Goal: Task Accomplishment & Management: Use online tool/utility

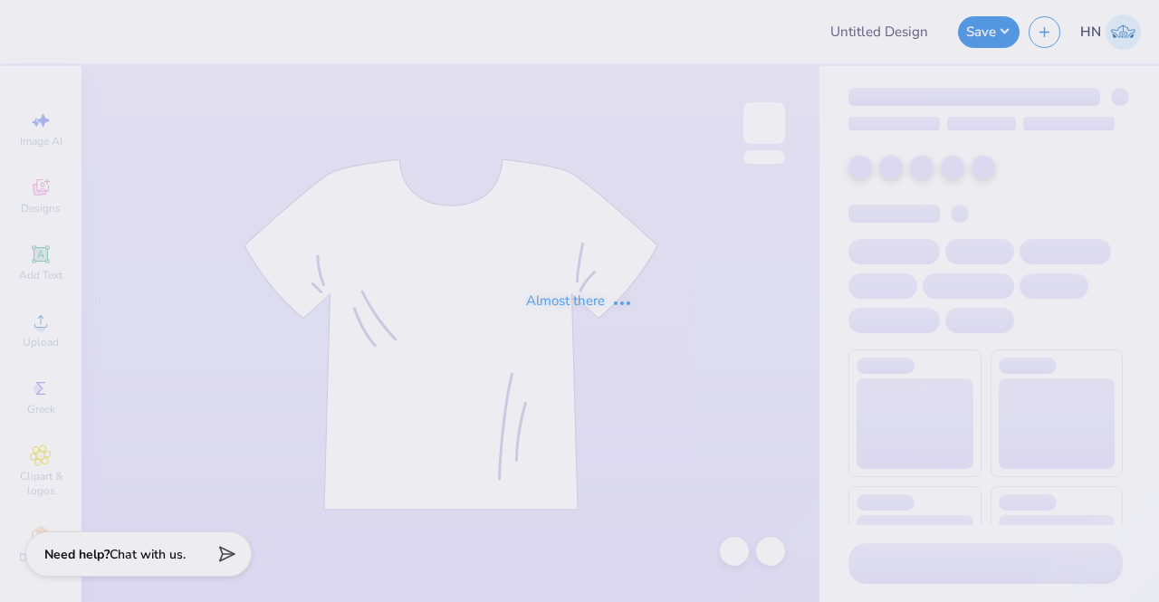
type input "Merch for Women's Competitive Volleyball Club"
type input "24"
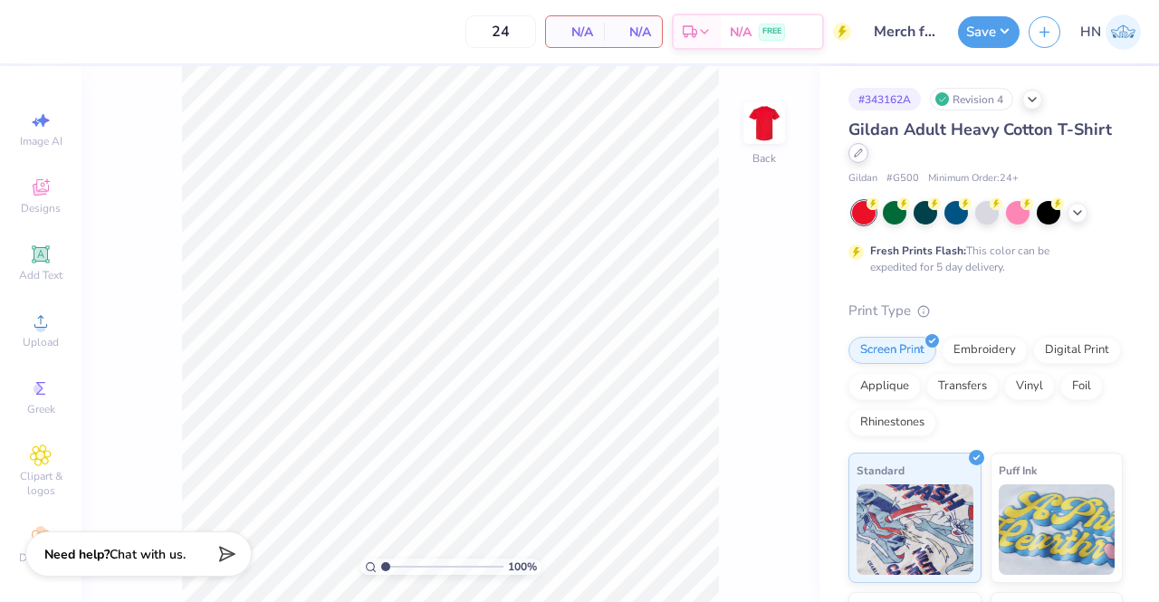
click at [862, 155] on icon at bounding box center [858, 152] width 7 height 7
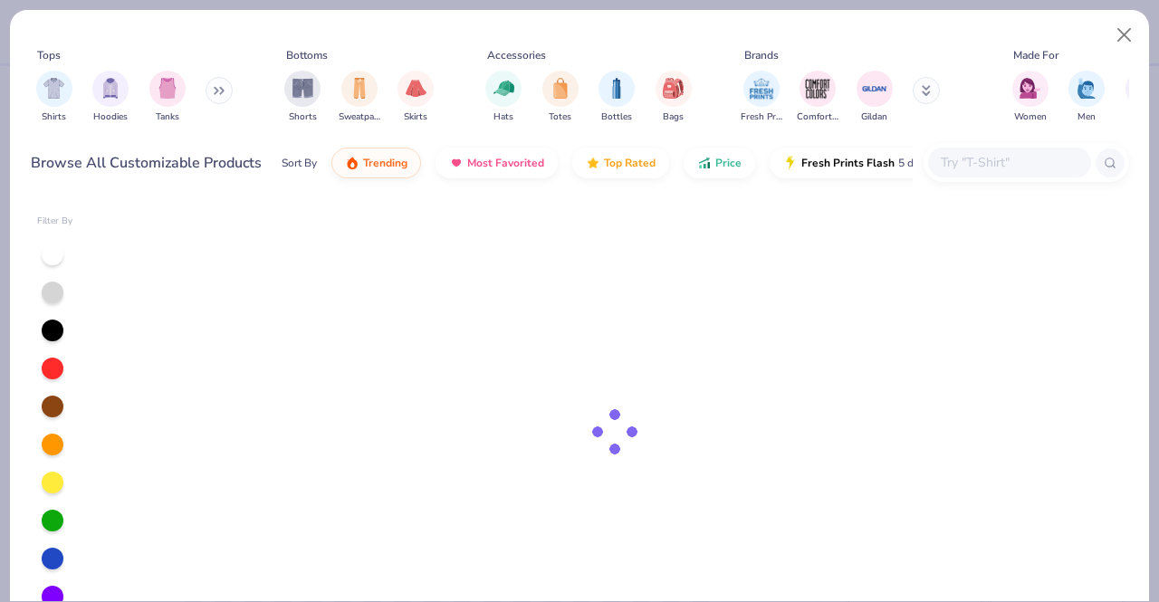
click at [963, 158] on input "text" at bounding box center [1008, 162] width 139 height 21
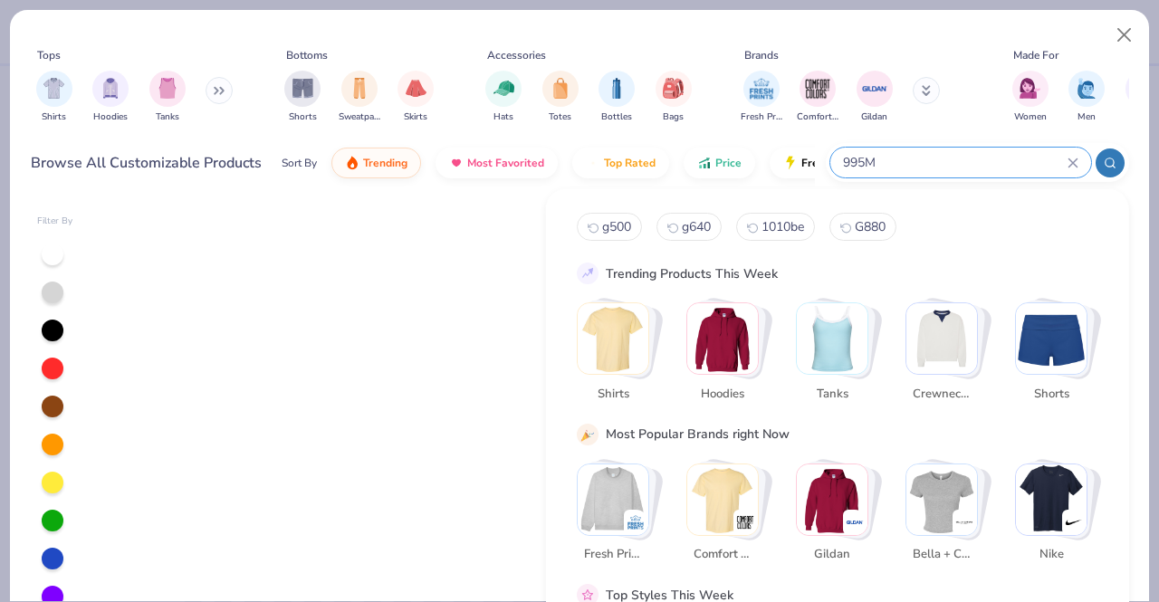
type input "995M"
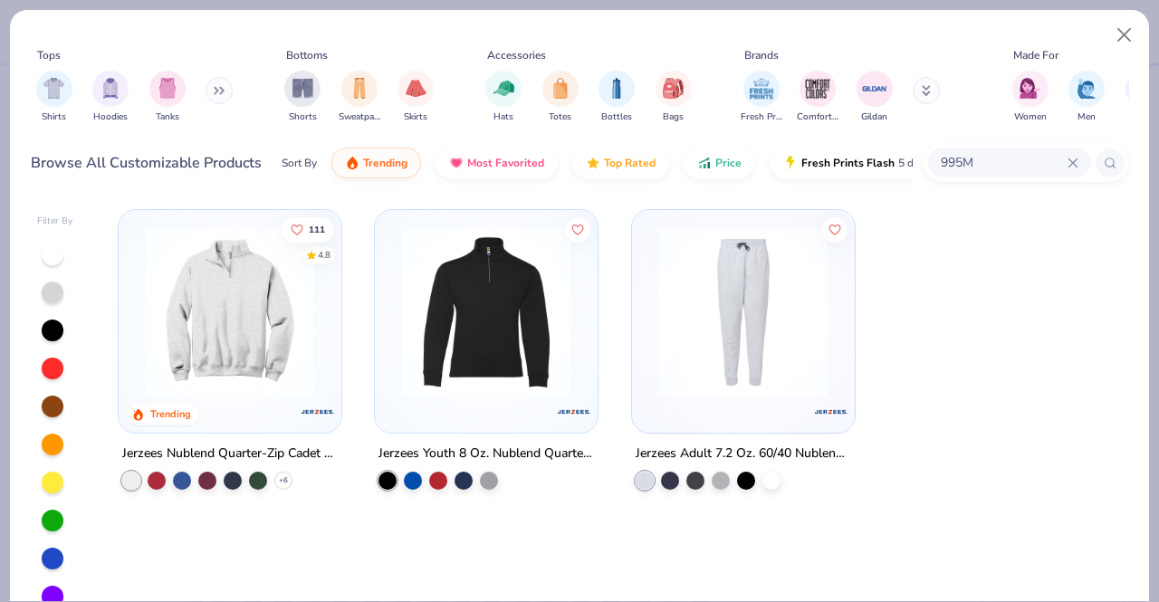
click at [284, 365] on img at bounding box center [230, 312] width 187 height 168
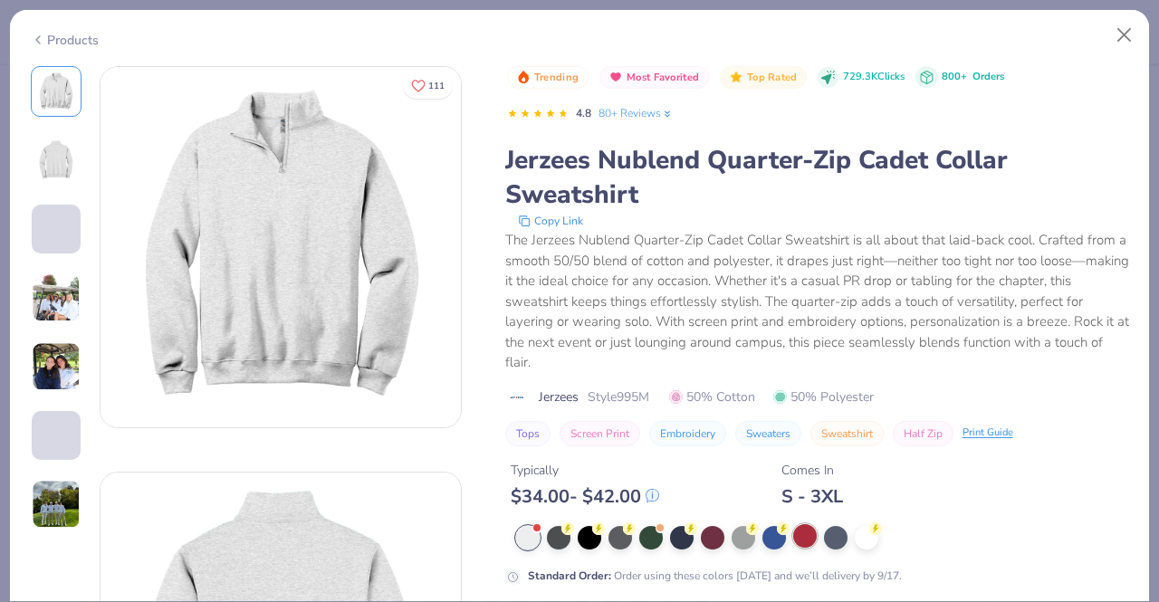
click at [813, 540] on div at bounding box center [805, 536] width 24 height 24
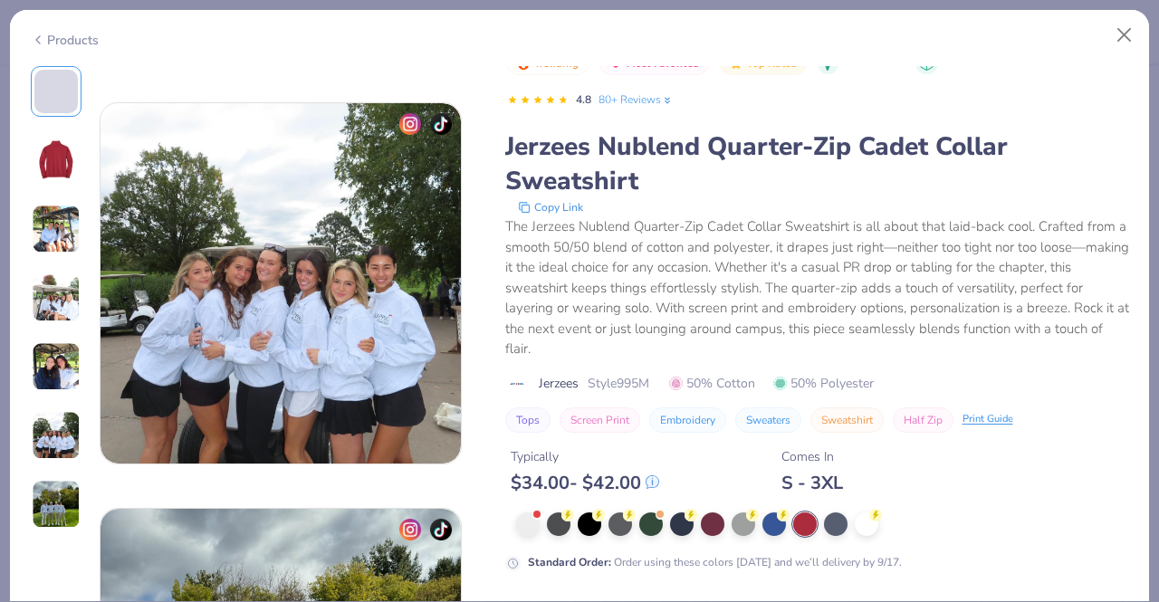
scroll to position [2354, 0]
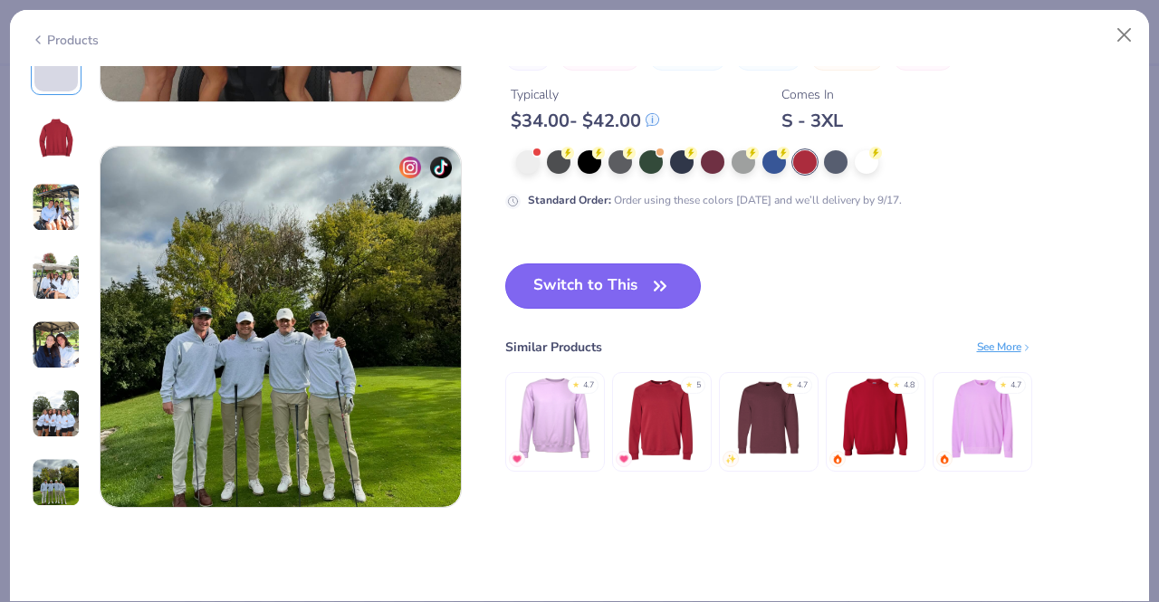
click at [641, 294] on button "Switch to This" at bounding box center [603, 285] width 196 height 45
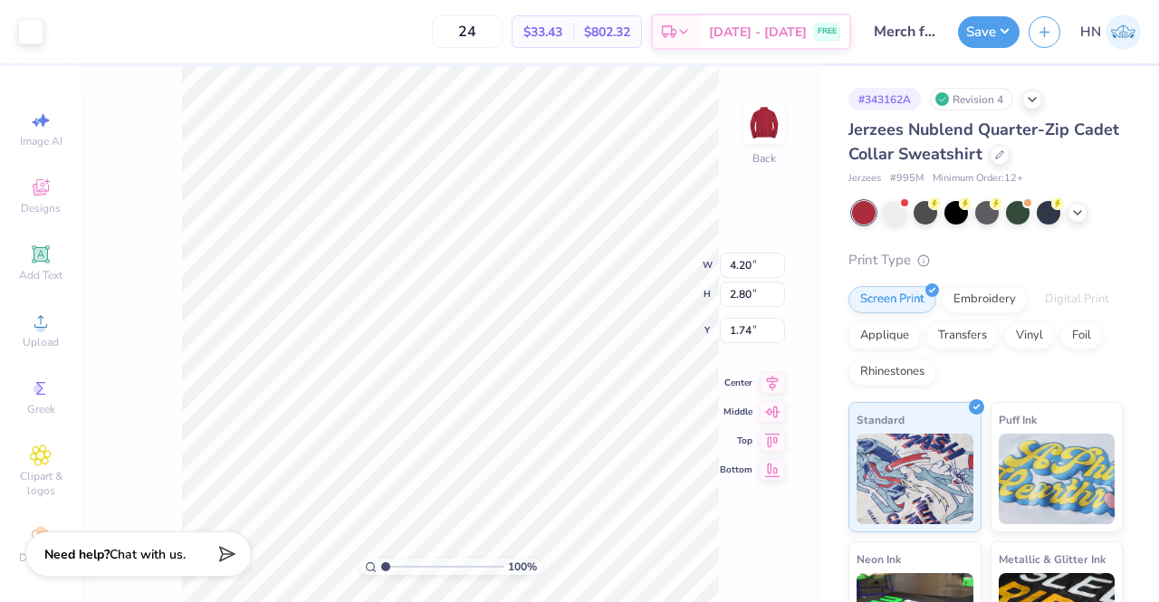
type input "3.00"
click at [746, 250] on input "4.20" at bounding box center [752, 250] width 65 height 25
type input "4.00"
type input "2.67"
type input "3.07"
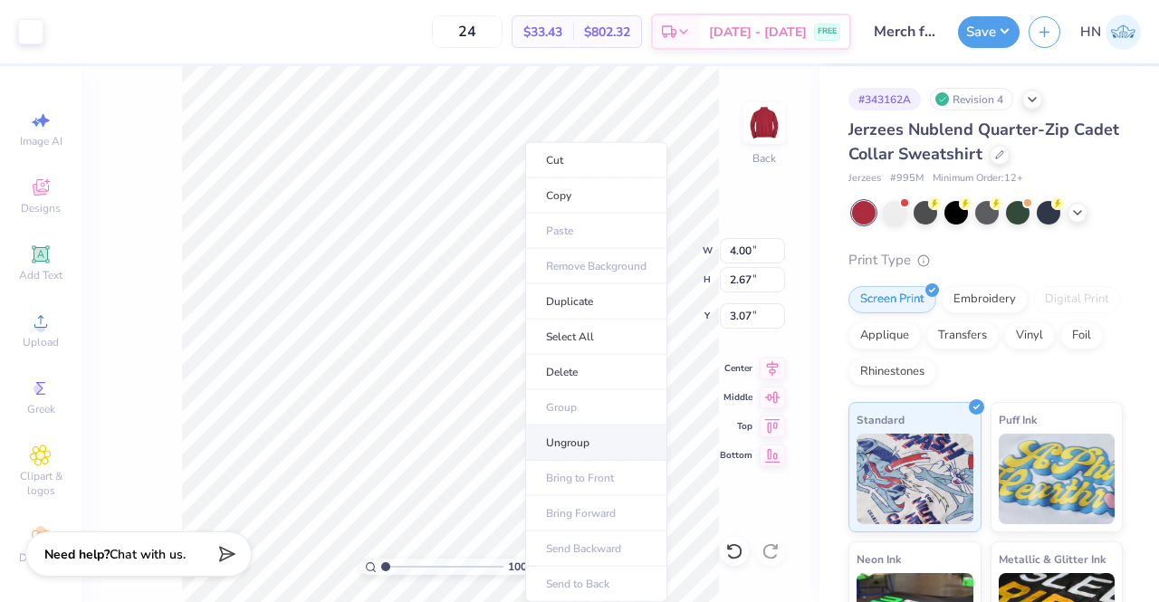
click at [568, 446] on li "Ungroup" at bounding box center [596, 443] width 142 height 35
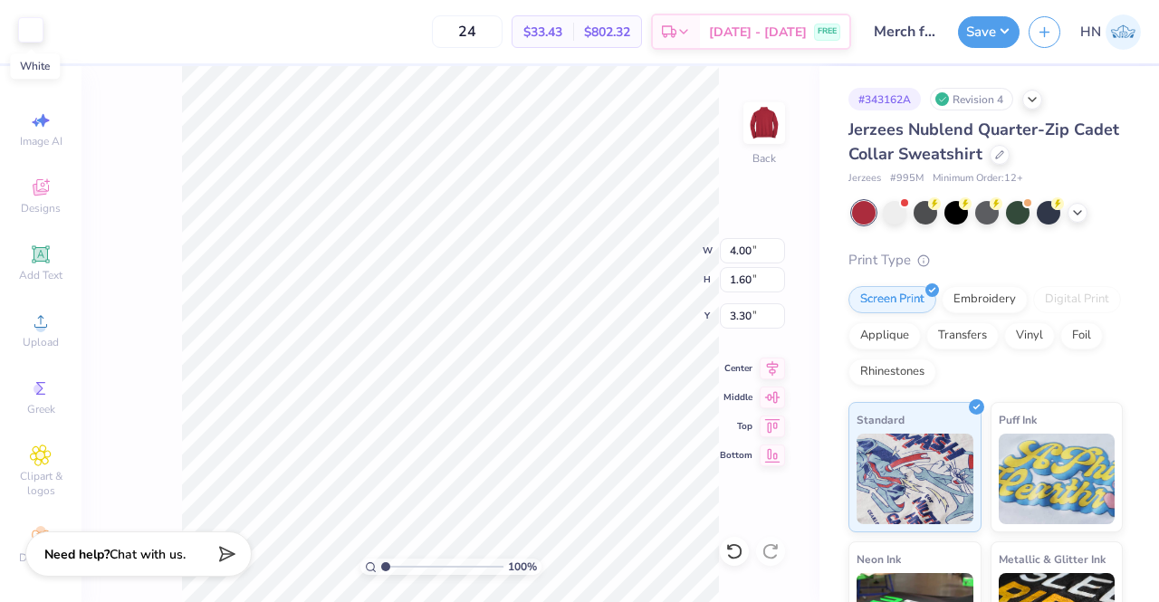
click at [40, 29] on div at bounding box center [30, 29] width 25 height 25
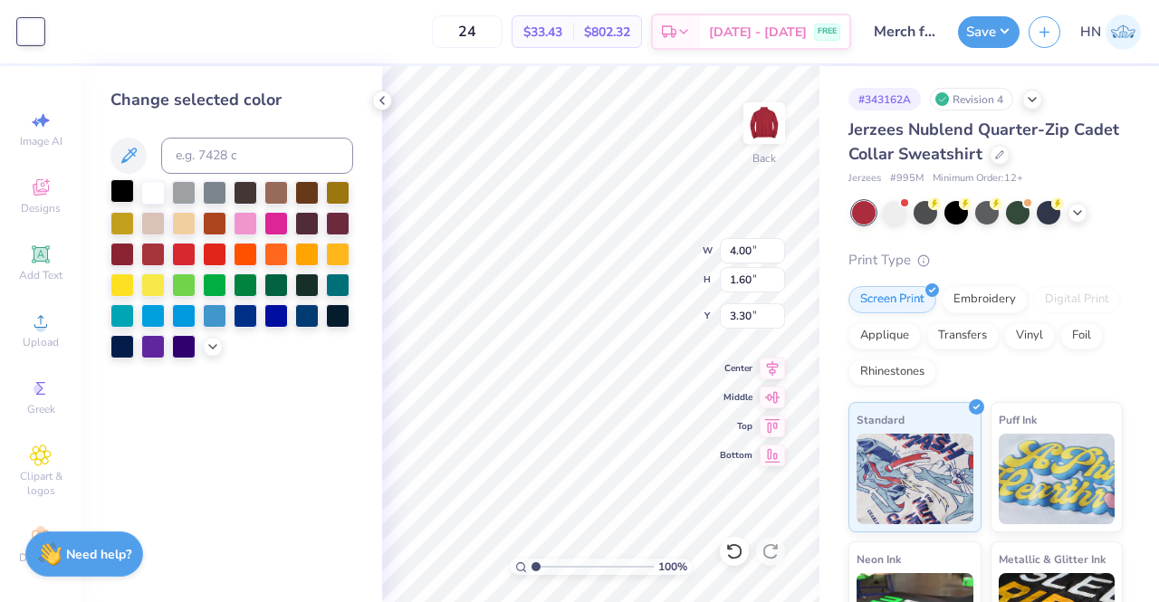
click at [123, 182] on div at bounding box center [122, 191] width 24 height 24
click at [732, 547] on icon at bounding box center [734, 551] width 18 height 18
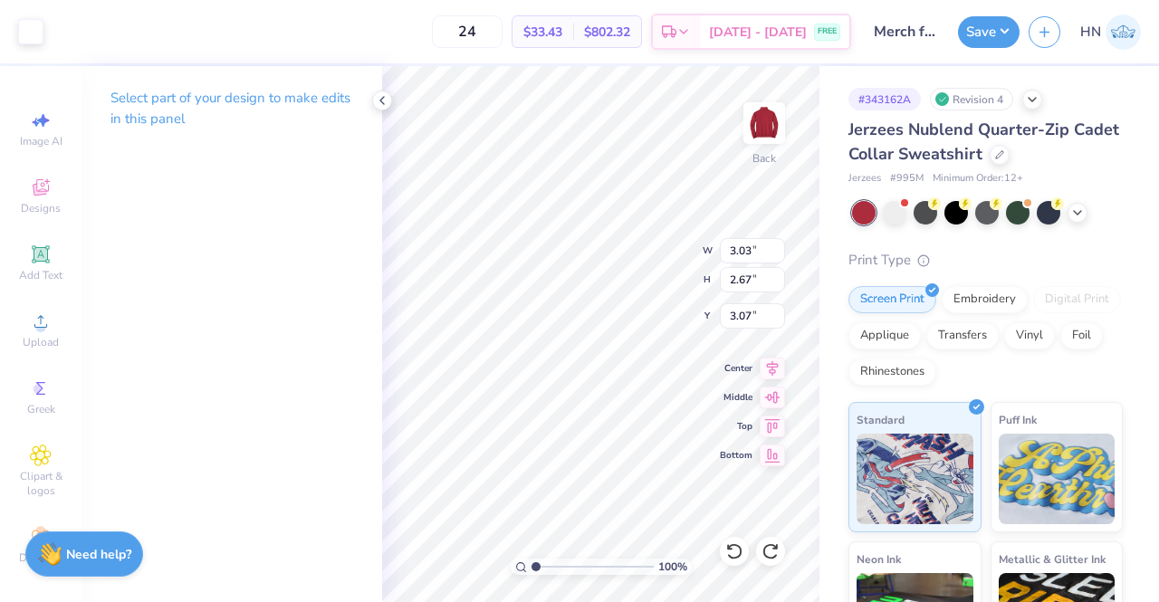
type input "4.25"
type input "3.74"
click at [728, 560] on div at bounding box center [734, 551] width 29 height 29
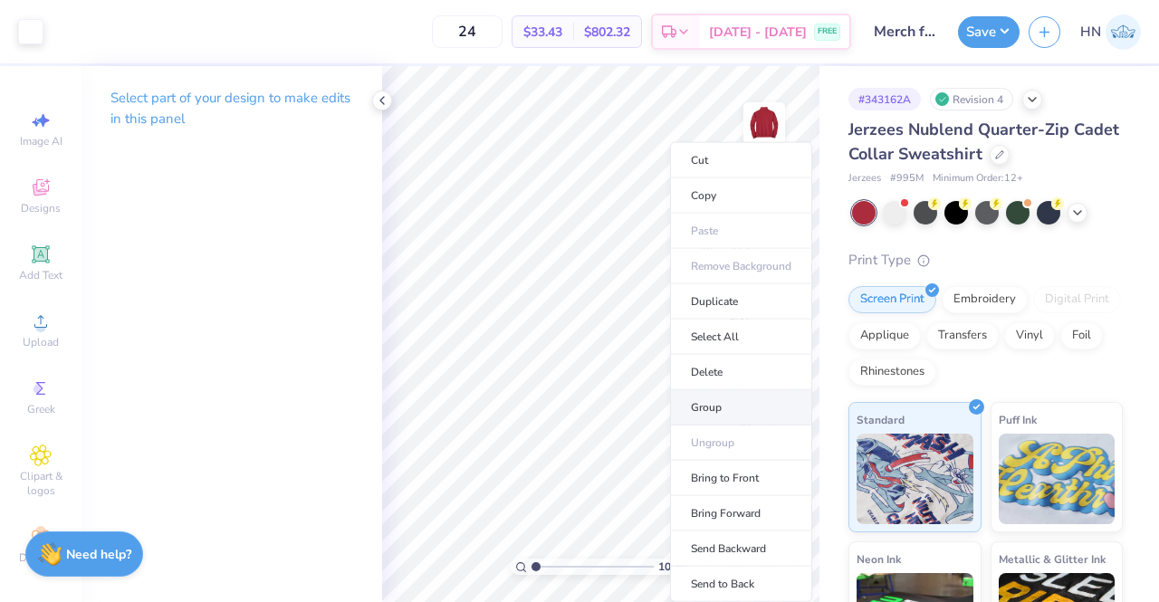
click at [728, 407] on li "Group" at bounding box center [741, 407] width 142 height 35
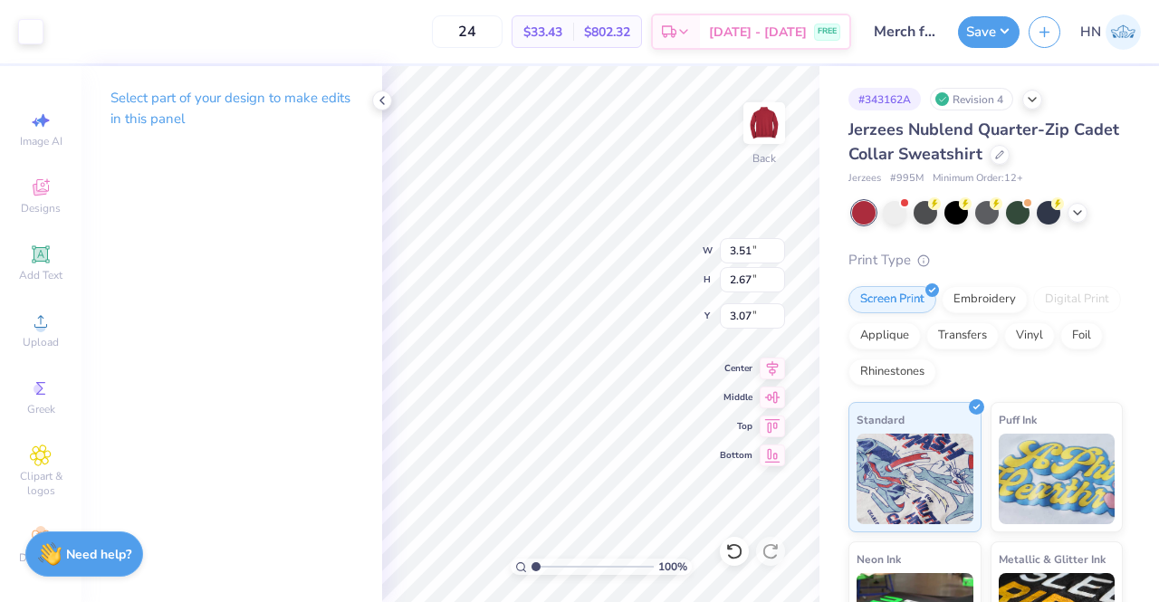
type input "4.00"
type input "8.49"
type input "5.48"
type input "3.66"
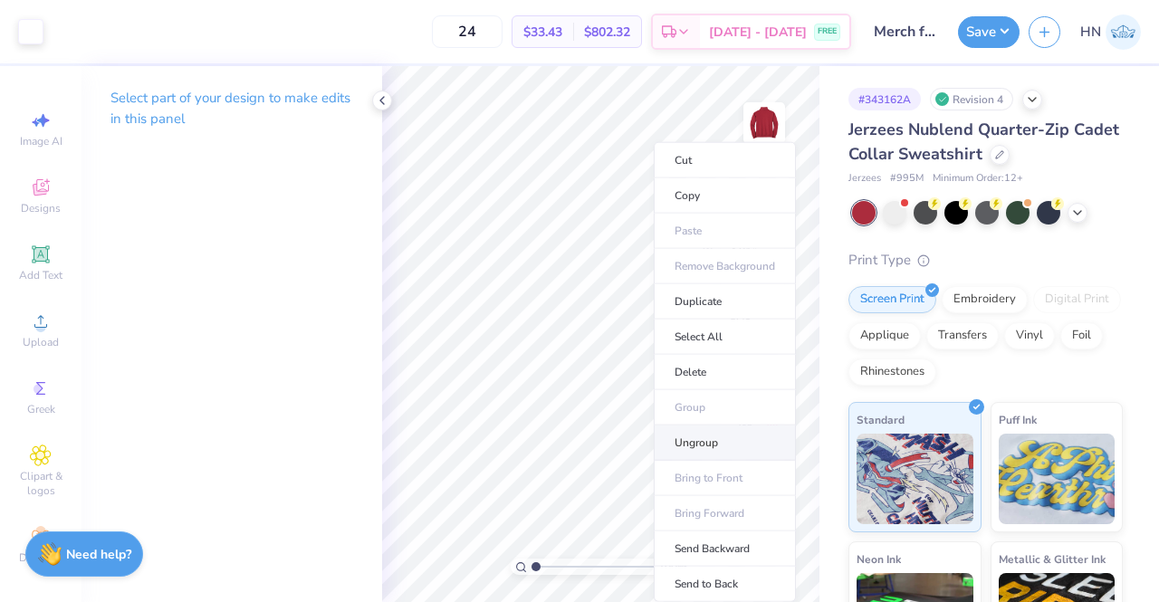
click at [683, 446] on li "Ungroup" at bounding box center [725, 443] width 142 height 35
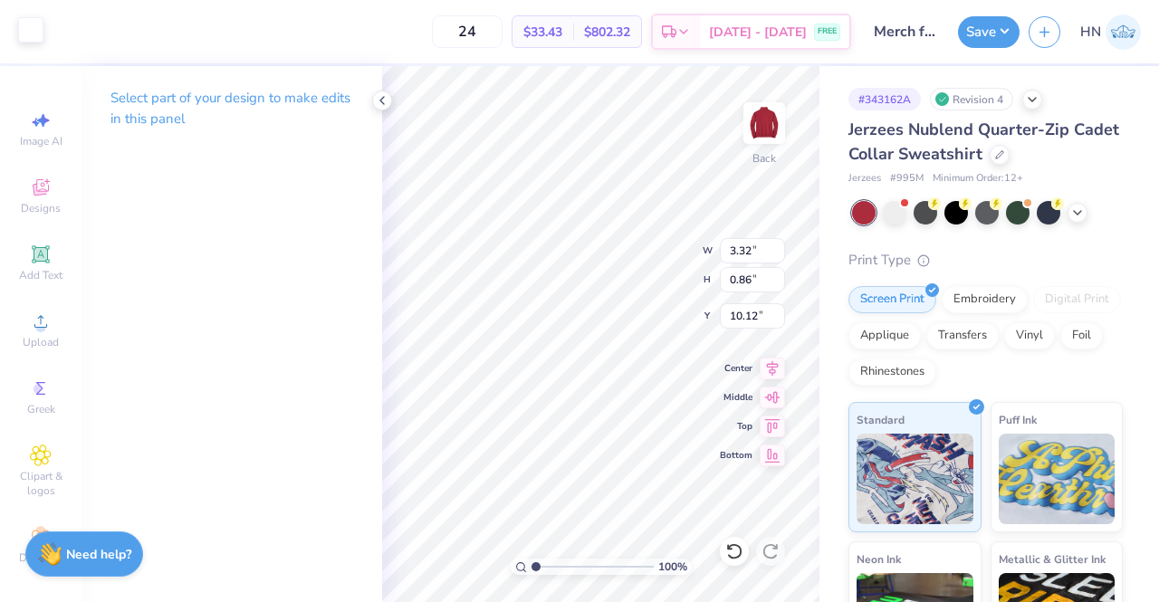
drag, startPoint x: 23, startPoint y: 26, endPoint x: 23, endPoint y: 44, distance: 18.1
click at [23, 28] on div at bounding box center [30, 29] width 25 height 25
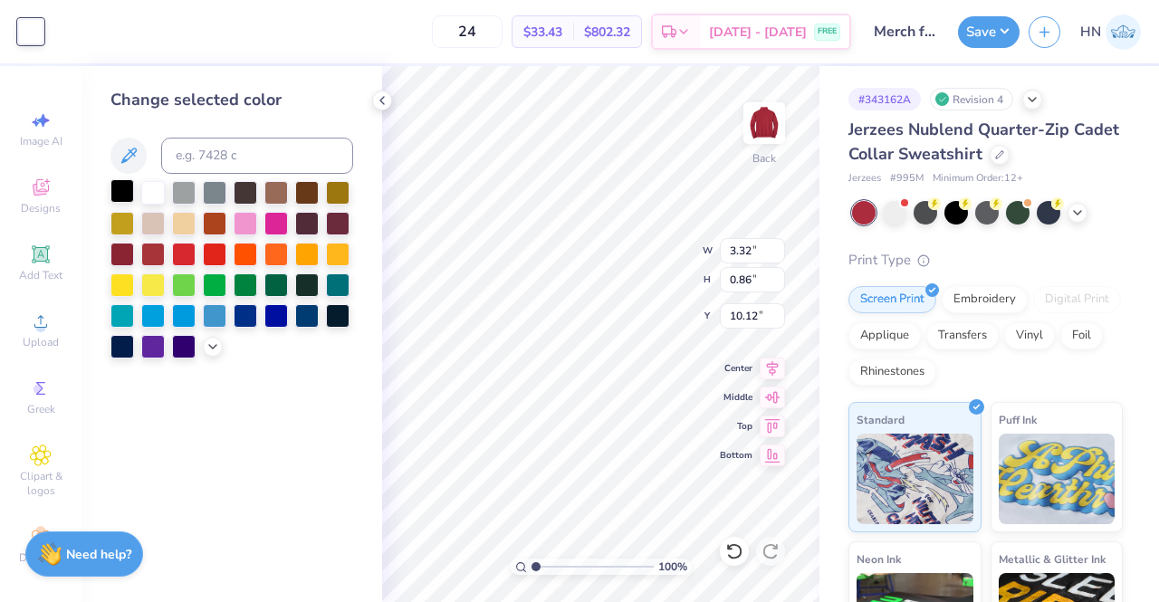
click at [121, 184] on div at bounding box center [122, 191] width 24 height 24
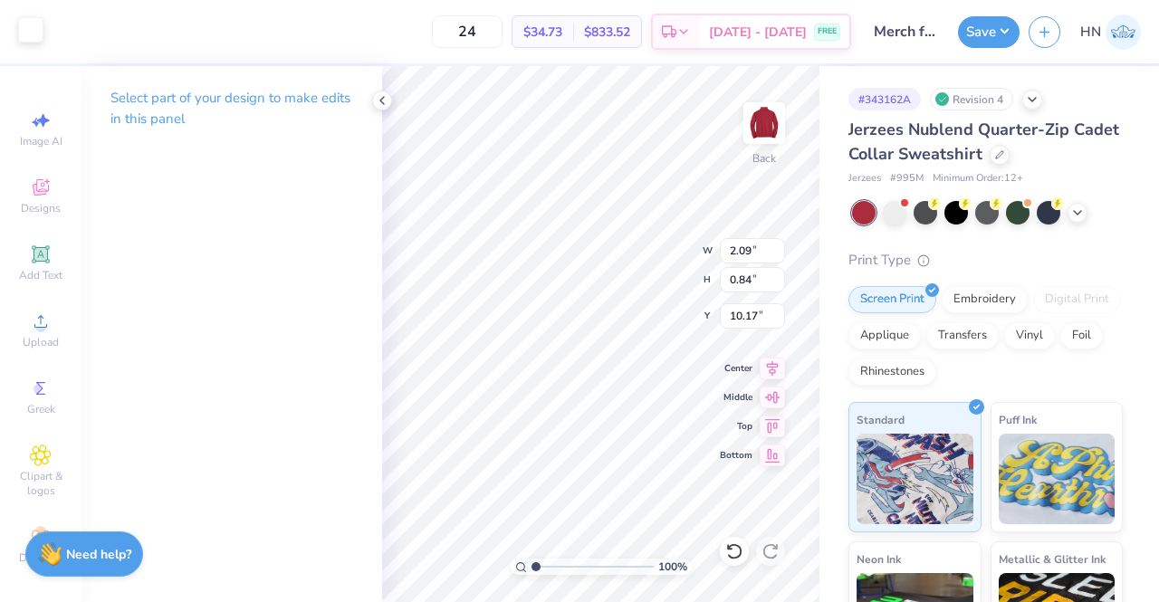
click at [43, 40] on div at bounding box center [30, 29] width 25 height 25
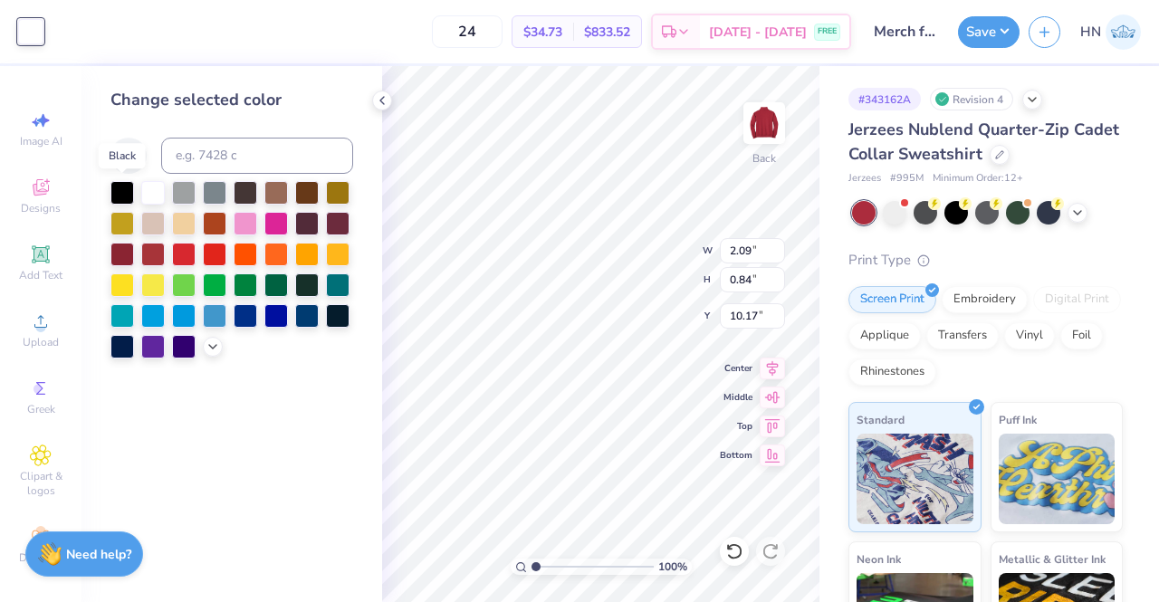
drag, startPoint x: 130, startPoint y: 194, endPoint x: 145, endPoint y: 209, distance: 21.1
click at [130, 195] on div at bounding box center [122, 193] width 24 height 24
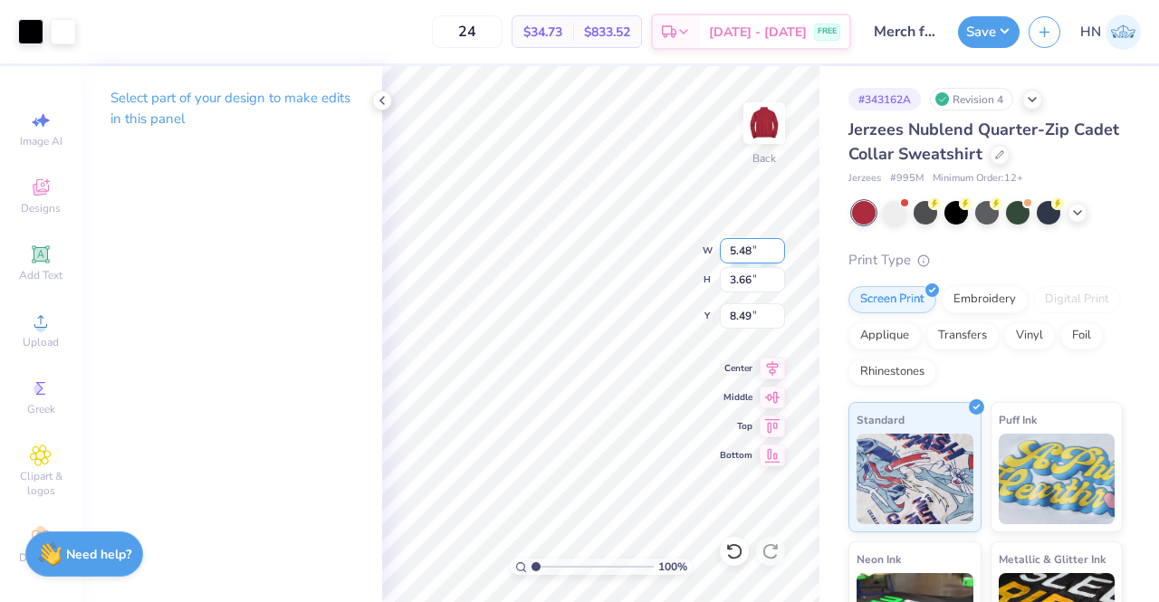
drag, startPoint x: 753, startPoint y: 249, endPoint x: 732, endPoint y: 252, distance: 21.0
click at [732, 252] on input "5.48" at bounding box center [752, 250] width 65 height 25
type input "5"
type input "4.00"
type input "2.67"
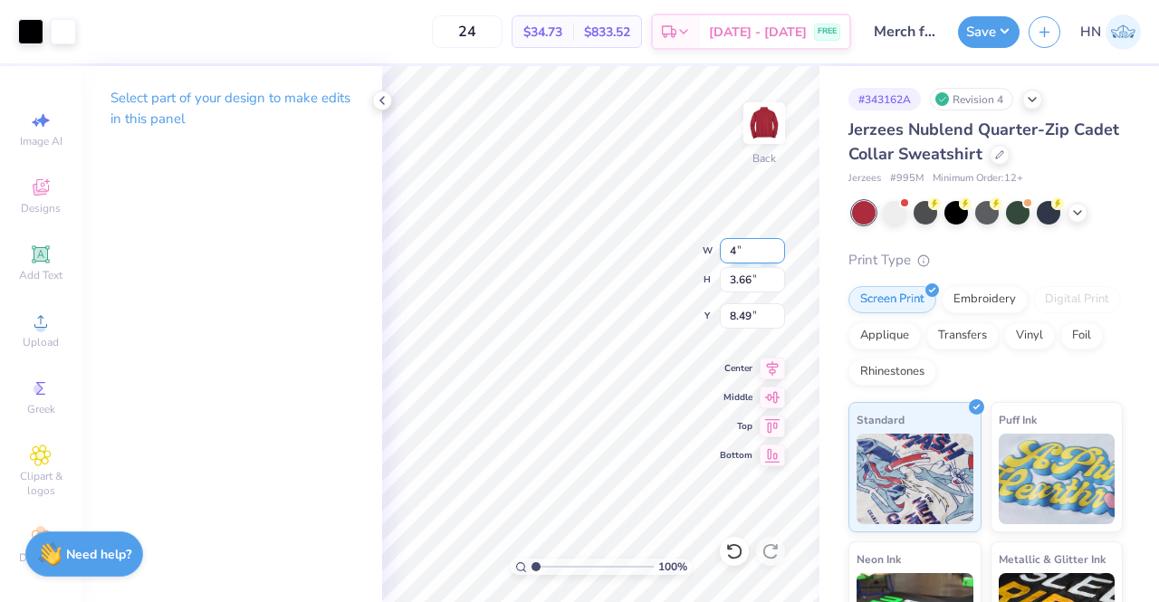
type input "8.98"
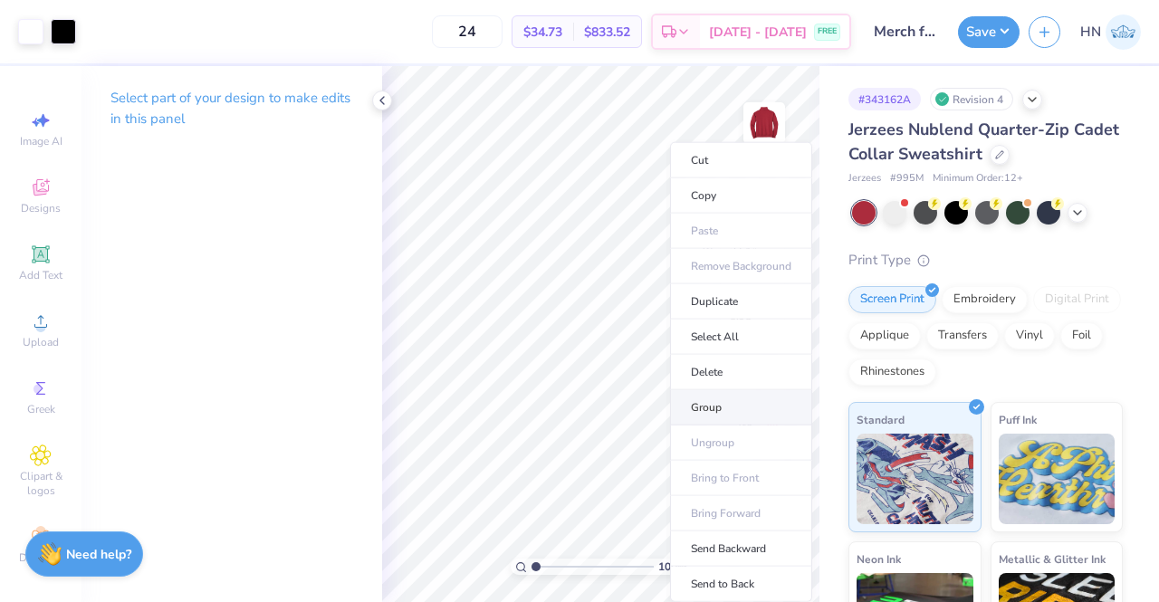
click at [701, 412] on li "Group" at bounding box center [741, 407] width 142 height 35
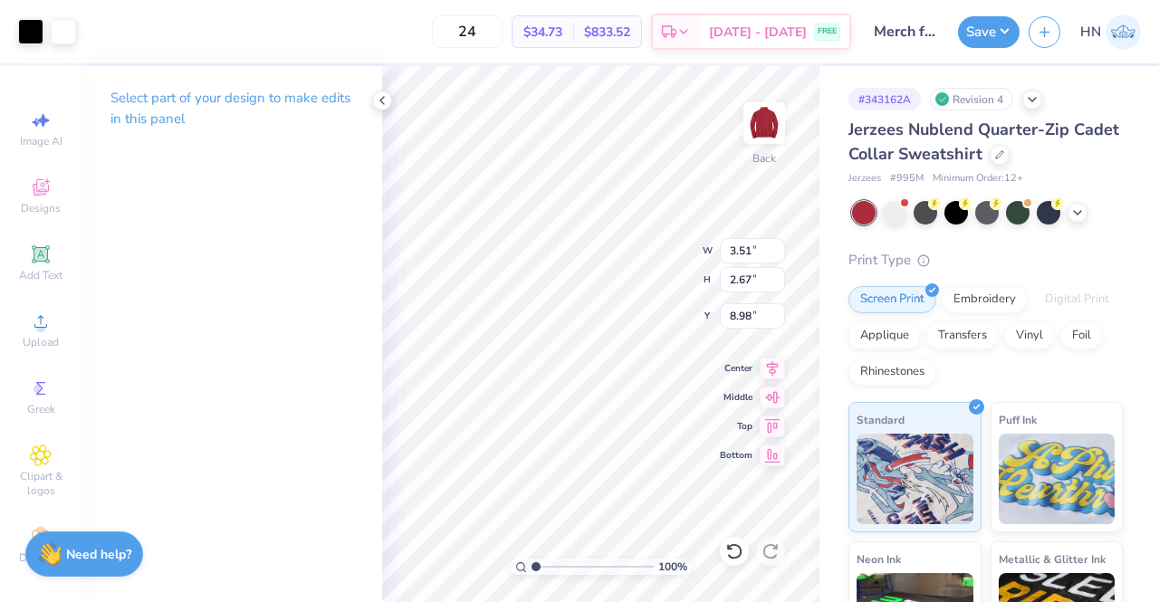
type input "3.00"
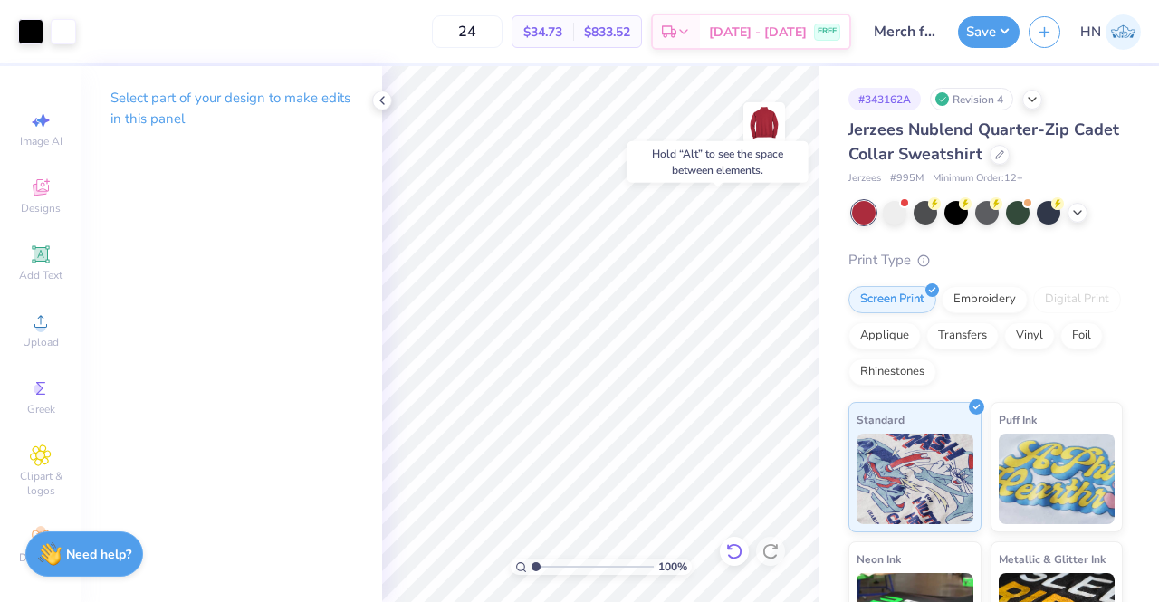
click at [729, 550] on icon at bounding box center [734, 551] width 18 height 18
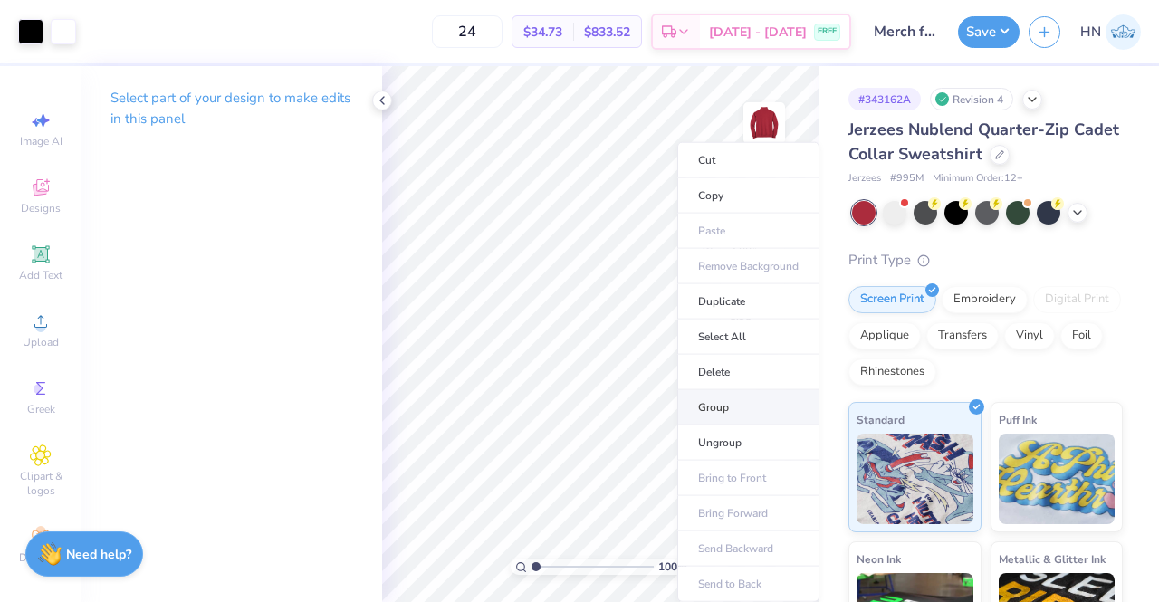
click at [709, 408] on li "Group" at bounding box center [748, 407] width 142 height 35
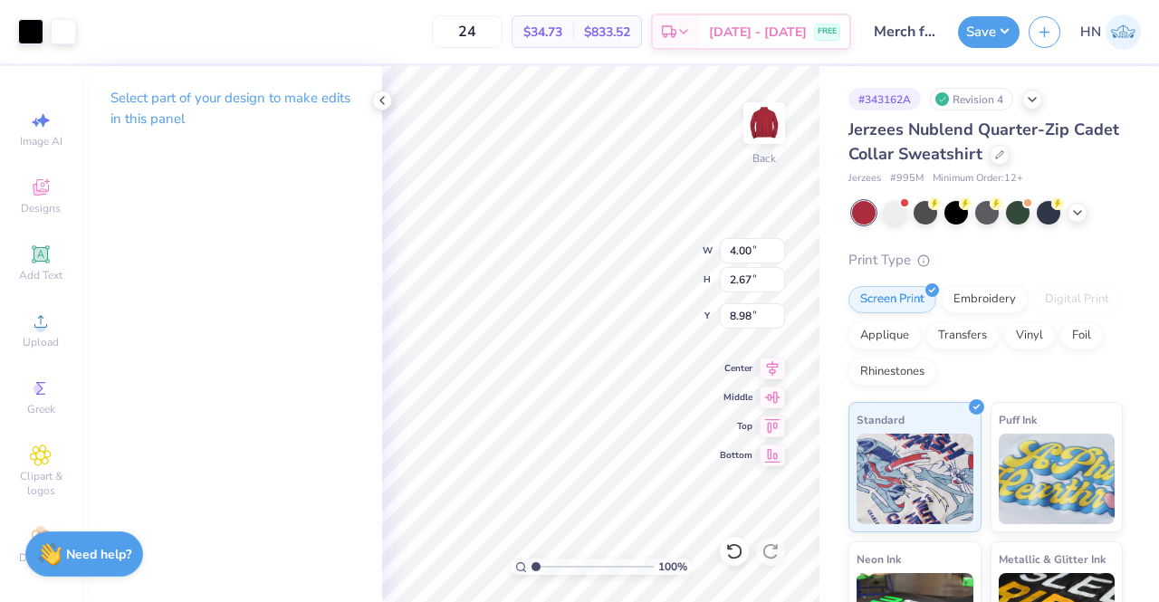
type input "3.00"
click at [778, 368] on icon at bounding box center [772, 366] width 25 height 22
click at [990, 25] on button "Save" at bounding box center [989, 30] width 62 height 32
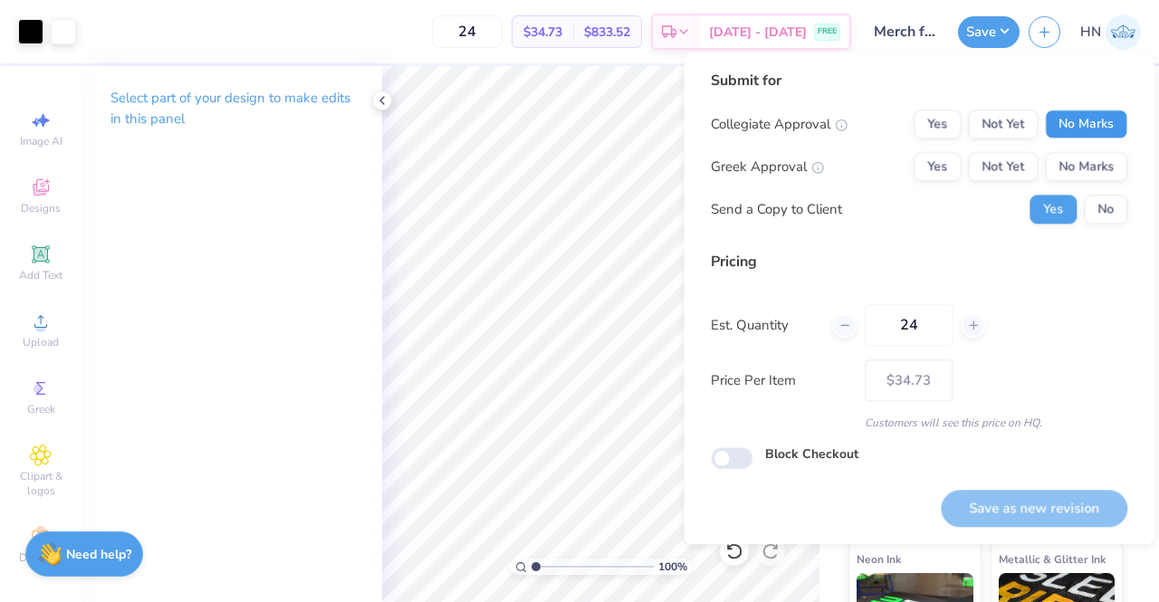
click at [1085, 133] on button "No Marks" at bounding box center [1086, 124] width 82 height 29
click at [1077, 161] on button "No Marks" at bounding box center [1086, 166] width 82 height 29
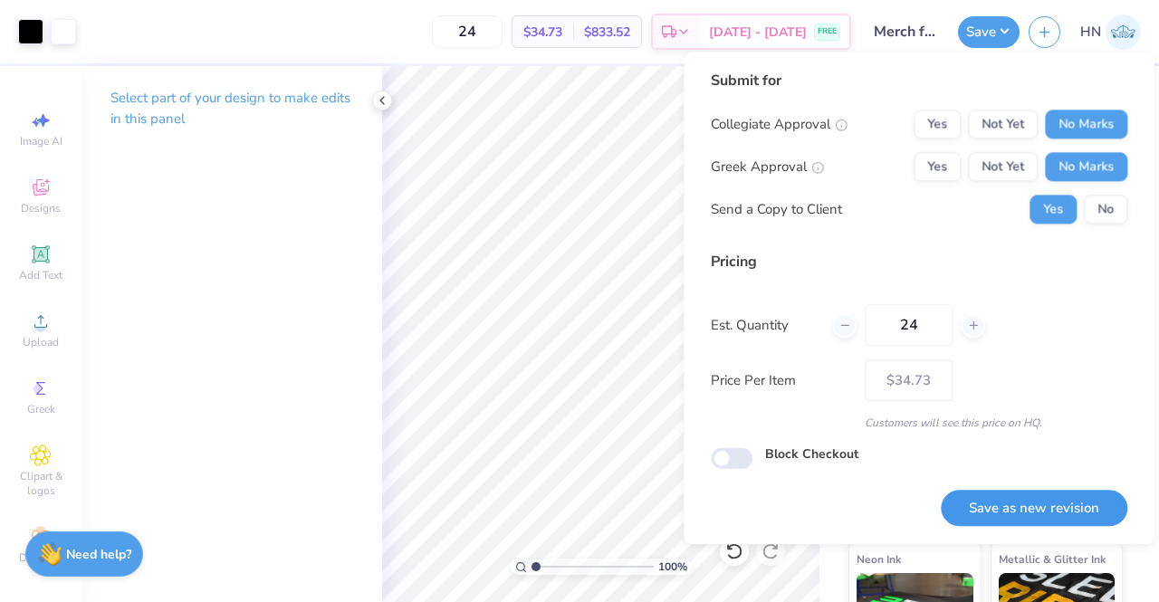
click at [1001, 511] on button "Save as new revision" at bounding box center [1034, 508] width 187 height 37
type input "$34.73"
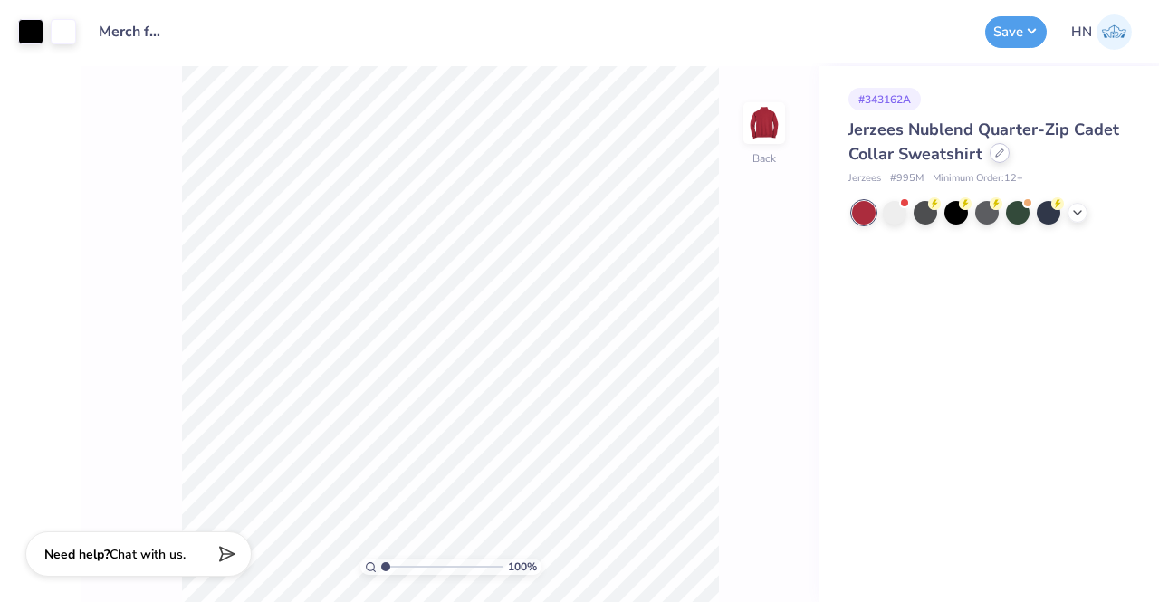
click at [991, 151] on div at bounding box center [1000, 153] width 20 height 20
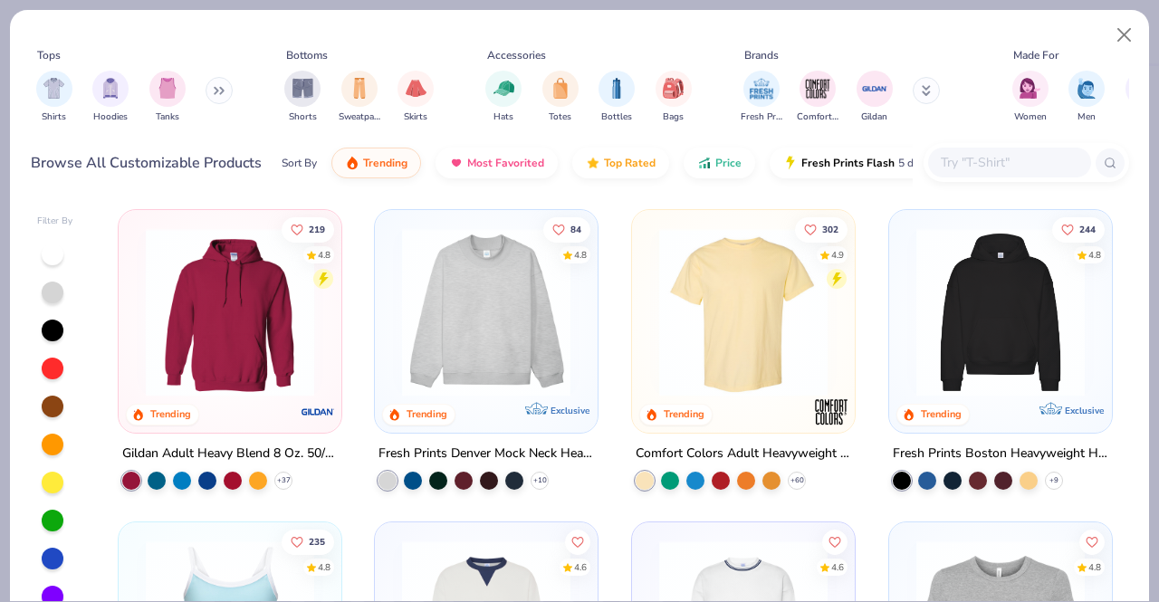
click at [939, 153] on input "text" at bounding box center [1008, 162] width 139 height 21
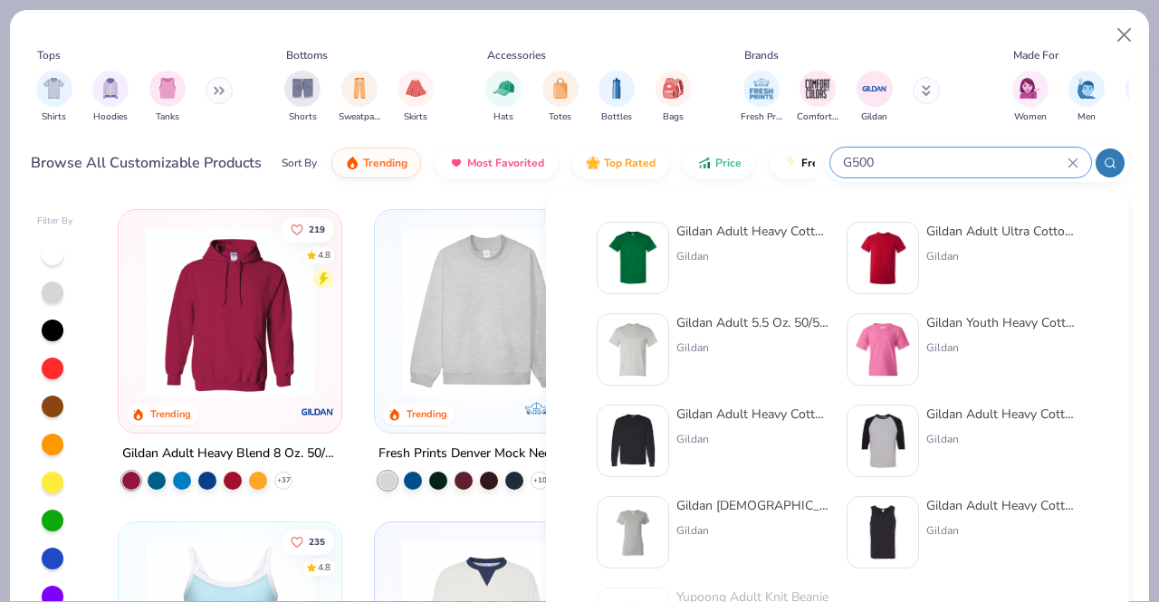
type input "G500"
click at [733, 255] on div "Gildan" at bounding box center [752, 256] width 152 height 16
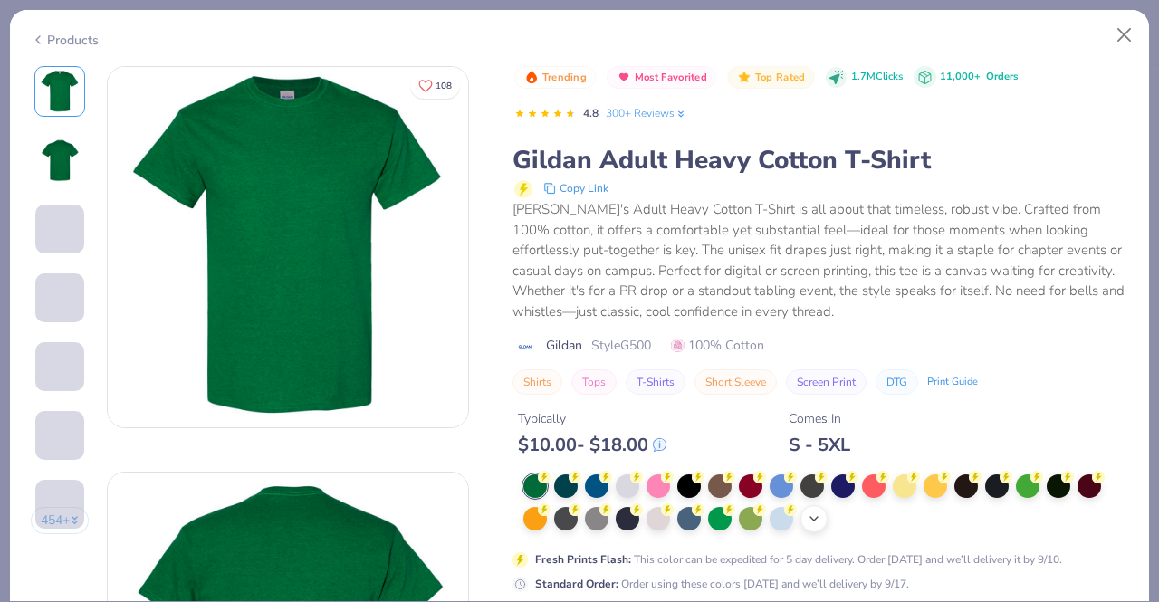
click at [812, 521] on icon at bounding box center [814, 519] width 14 height 14
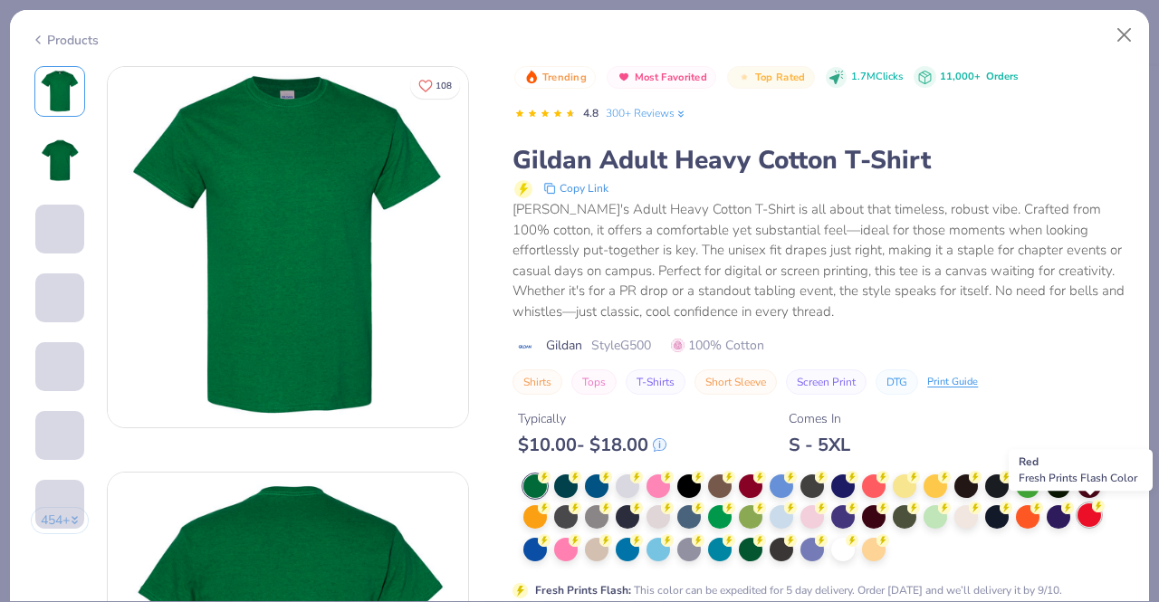
click at [1083, 520] on div at bounding box center [1089, 515] width 24 height 24
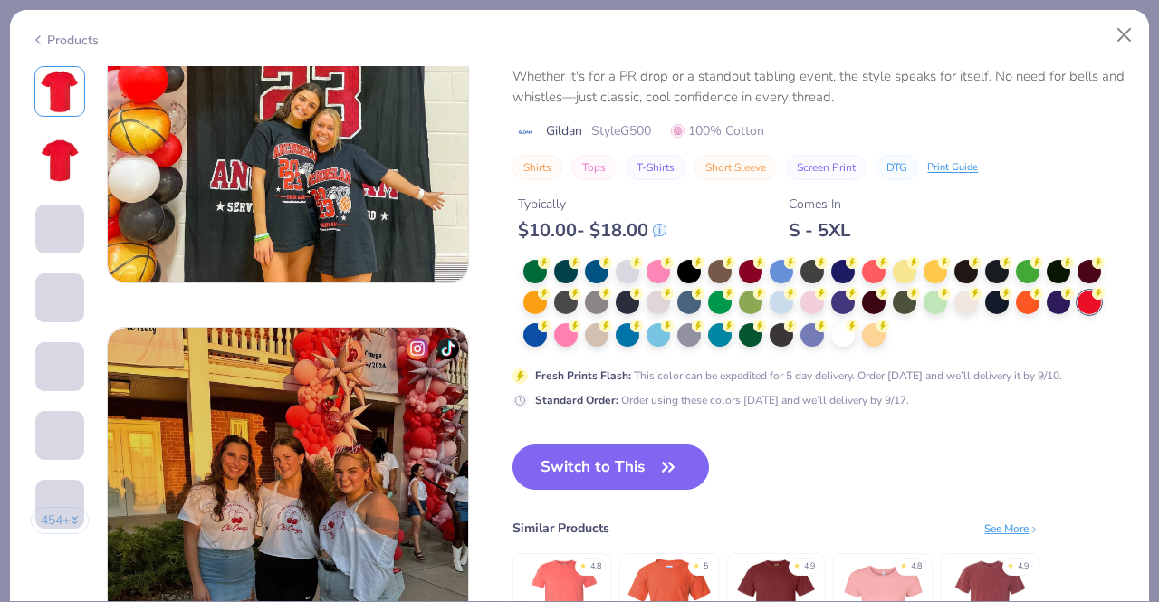
scroll to position [2444, 0]
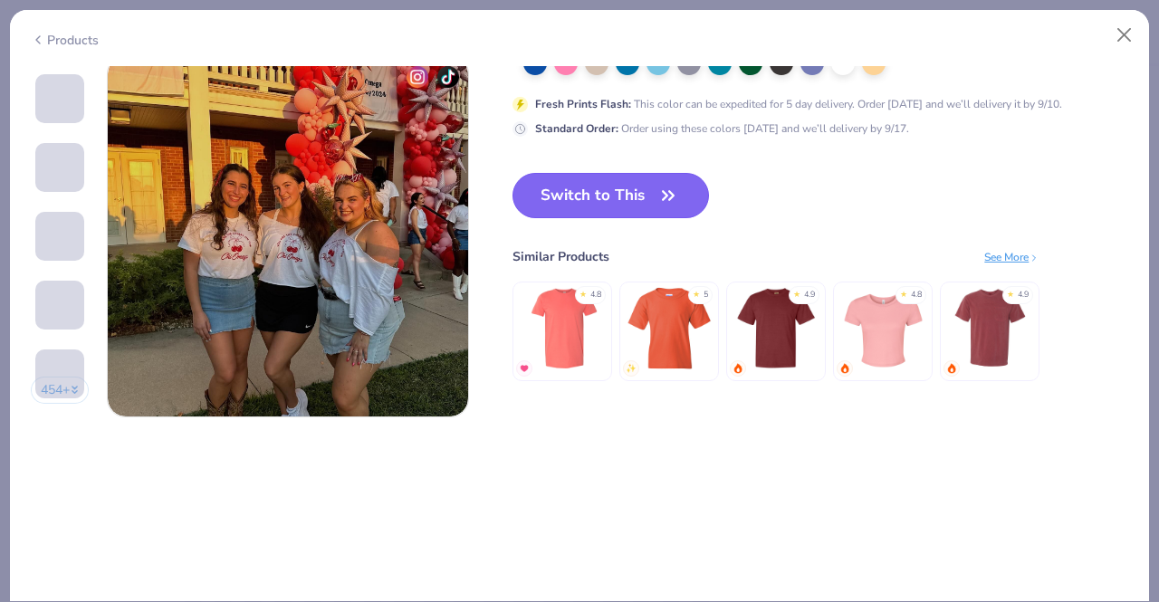
click at [668, 206] on icon "button" at bounding box center [667, 195] width 25 height 25
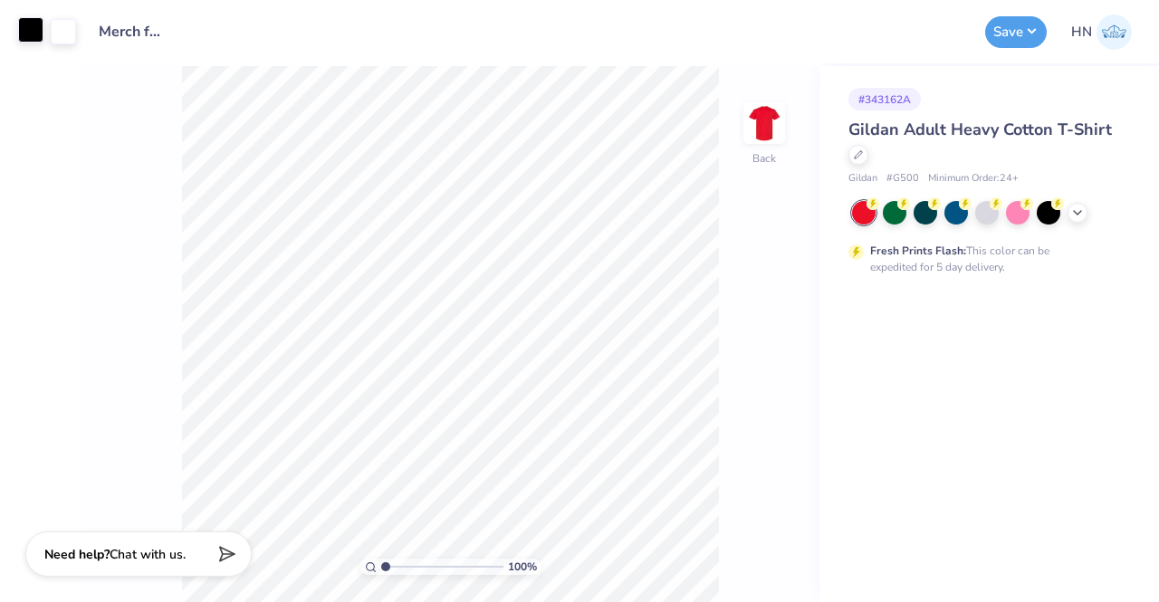
click at [30, 24] on div at bounding box center [30, 29] width 25 height 25
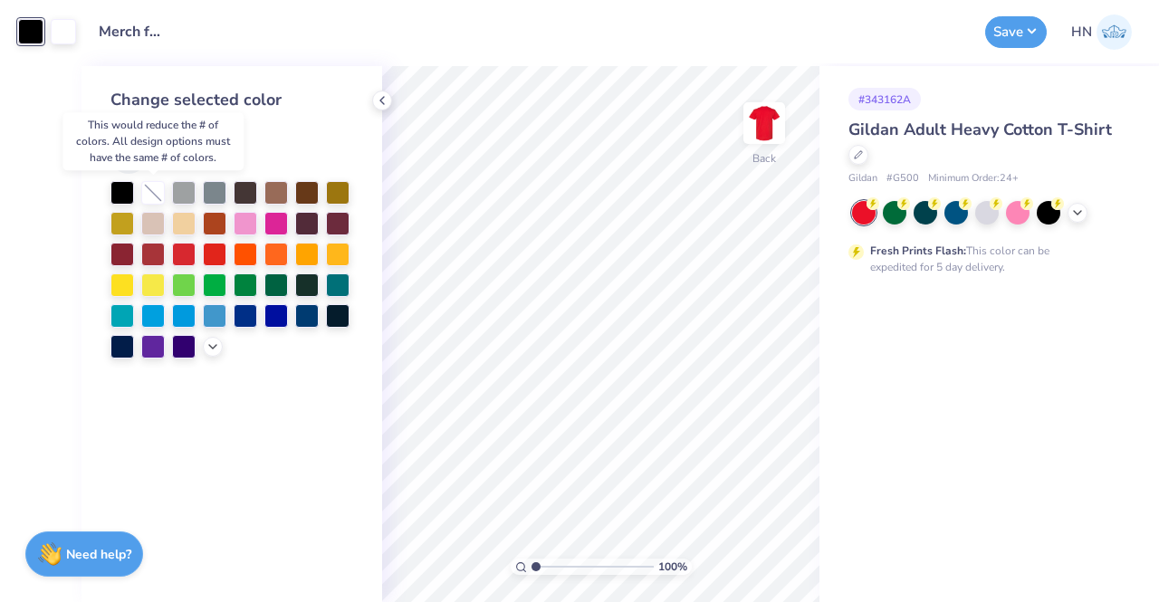
click at [148, 191] on div at bounding box center [153, 193] width 24 height 24
click at [148, 200] on div at bounding box center [153, 193] width 24 height 24
